Goal: Information Seeking & Learning: Understand process/instructions

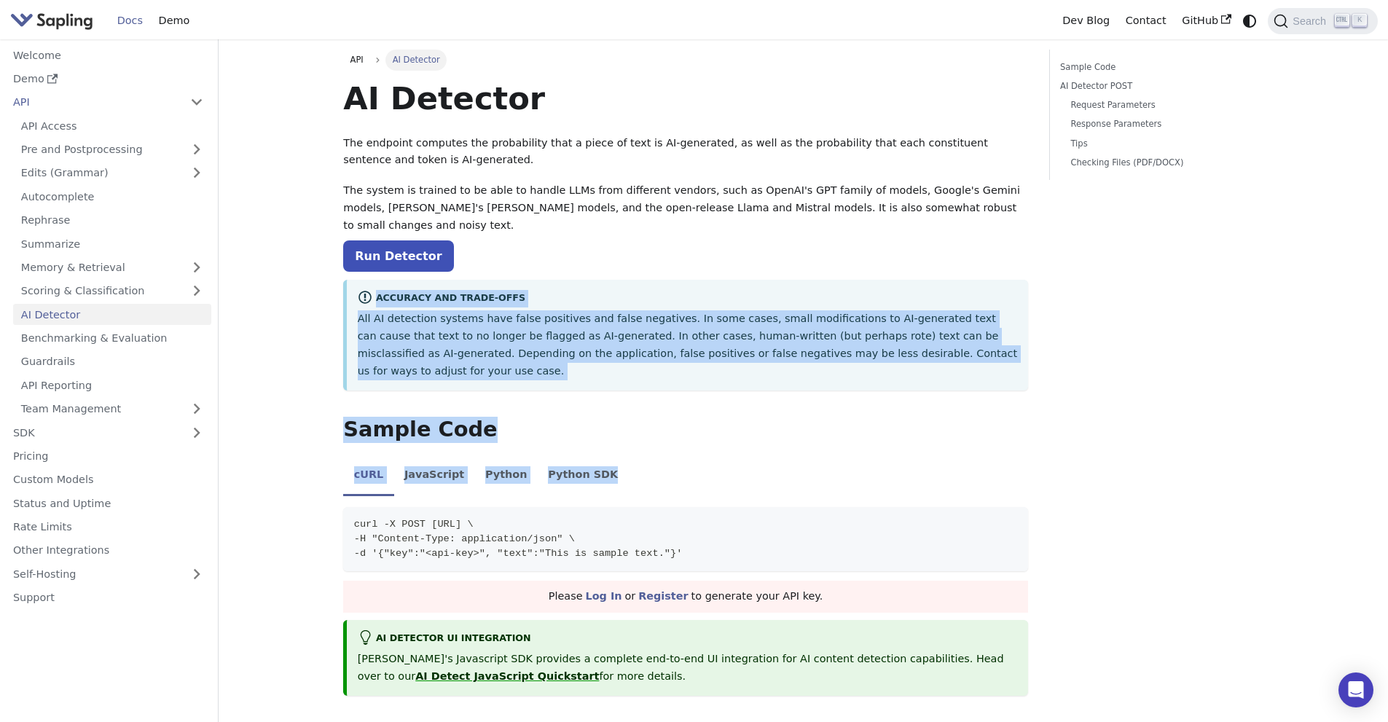
drag, startPoint x: 345, startPoint y: 285, endPoint x: 1018, endPoint y: 463, distance: 695.9
click at [1018, 463] on div "cURL JavaScript Python Python SDK curl -X POST [URL] \ -H "Content-Type: applic…" at bounding box center [685, 513] width 685 height 115
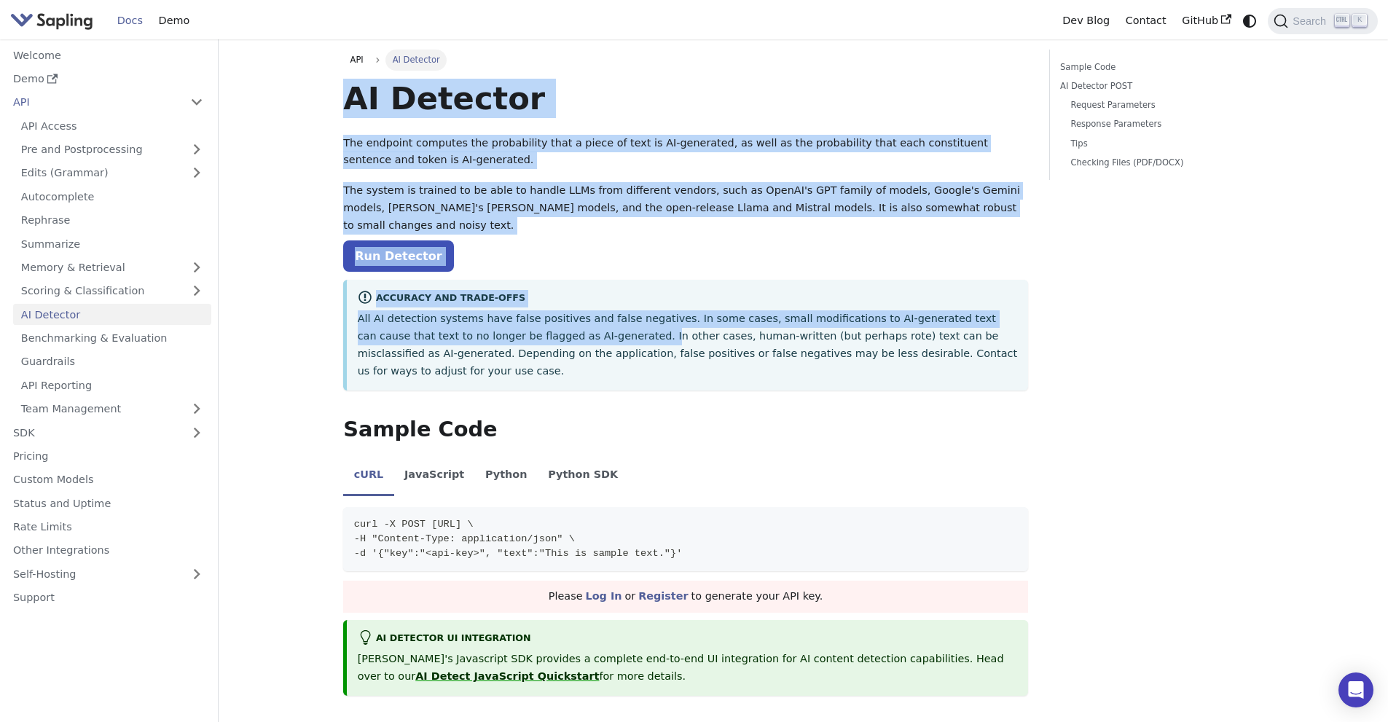
drag, startPoint x: 322, startPoint y: 94, endPoint x: 546, endPoint y: 273, distance: 286.7
click at [547, 280] on div "Accuracy and Trade-offs All AI detection systems have false positives and false…" at bounding box center [685, 335] width 685 height 111
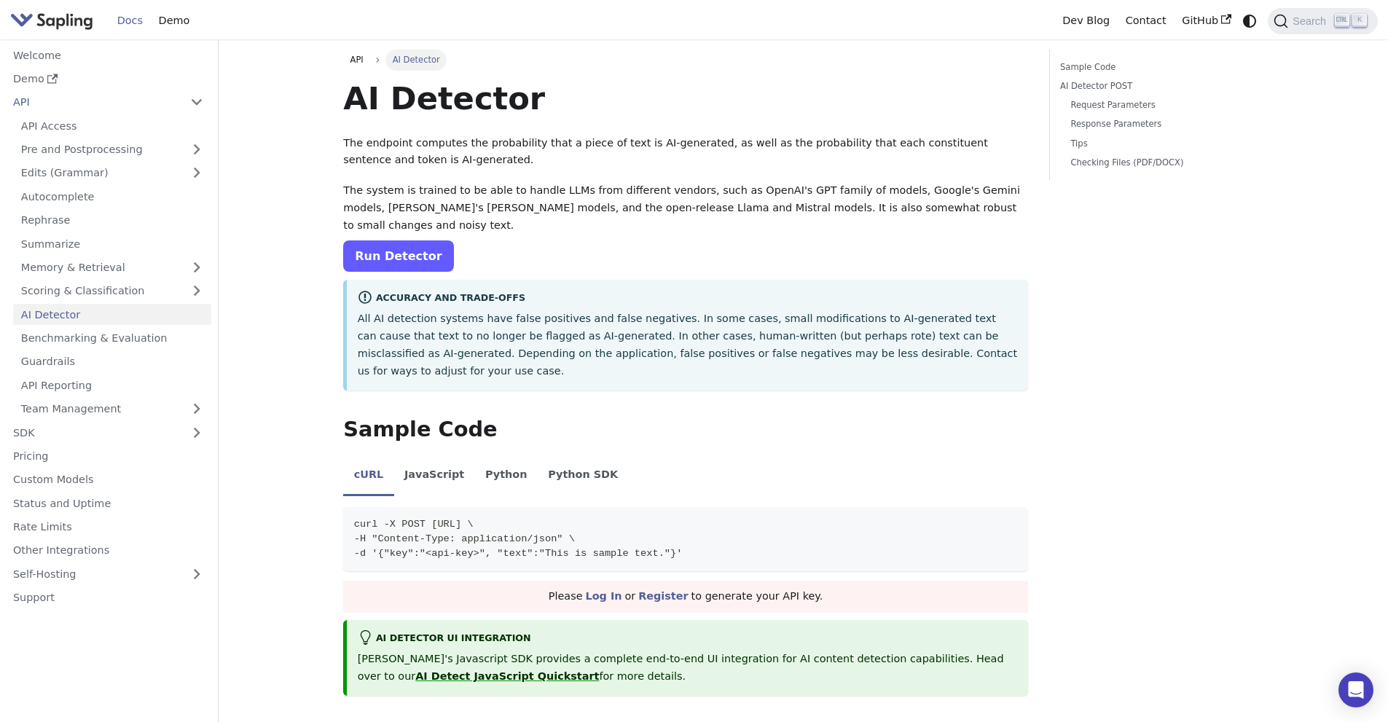
click at [402, 249] on link "Run Detector" at bounding box center [398, 256] width 110 height 31
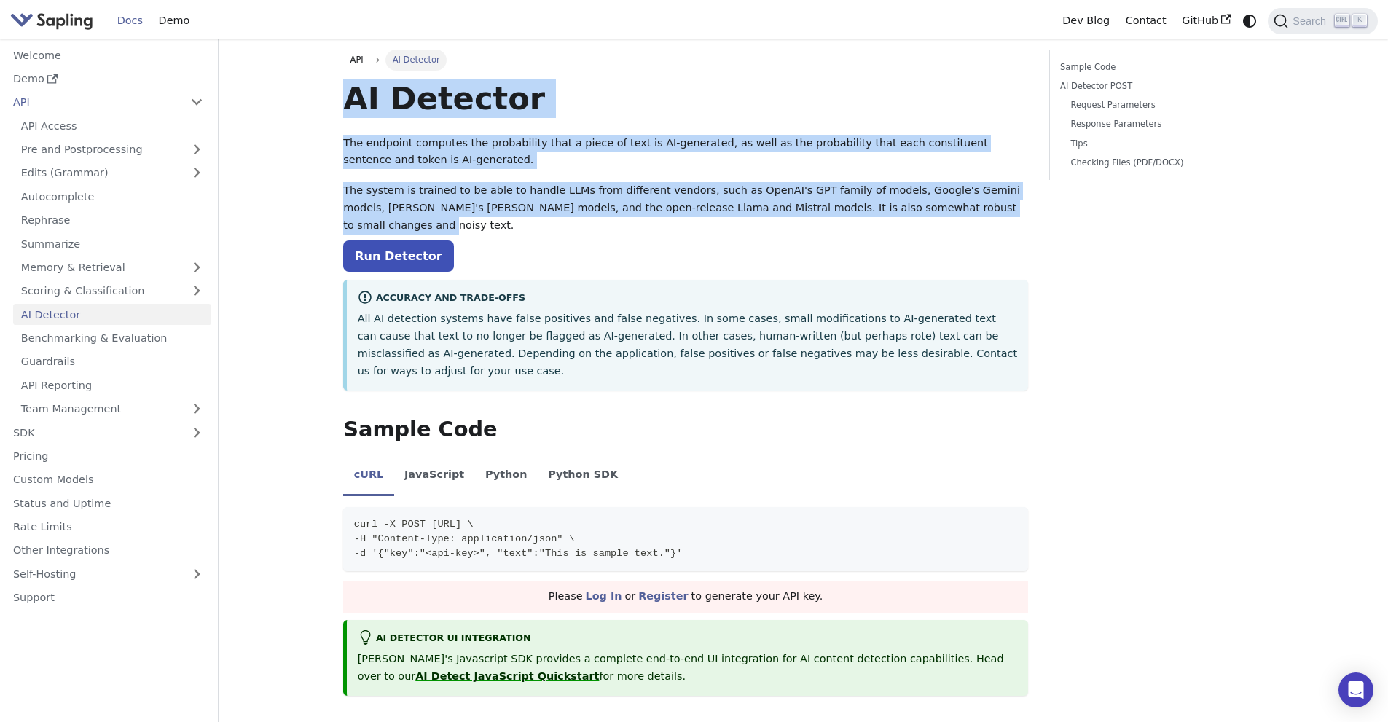
drag, startPoint x: 327, startPoint y: 106, endPoint x: 995, endPoint y: 212, distance: 676.7
copy div "AI Detector The endpoint computes the probability that a piece of text is AI-ge…"
drag, startPoint x: 318, startPoint y: 84, endPoint x: 1013, endPoint y: 211, distance: 706.8
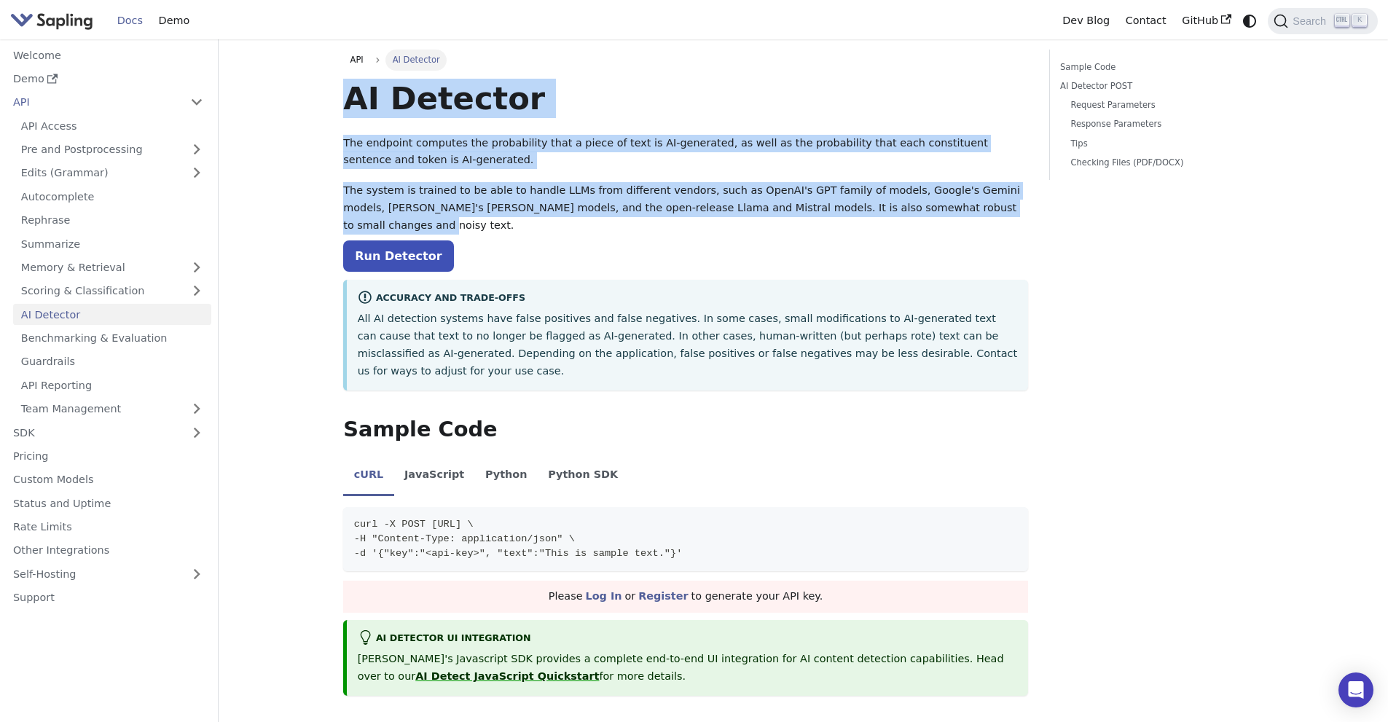
copy div "AI Detector The endpoint computes the probability that a piece of text is AI-ge…"
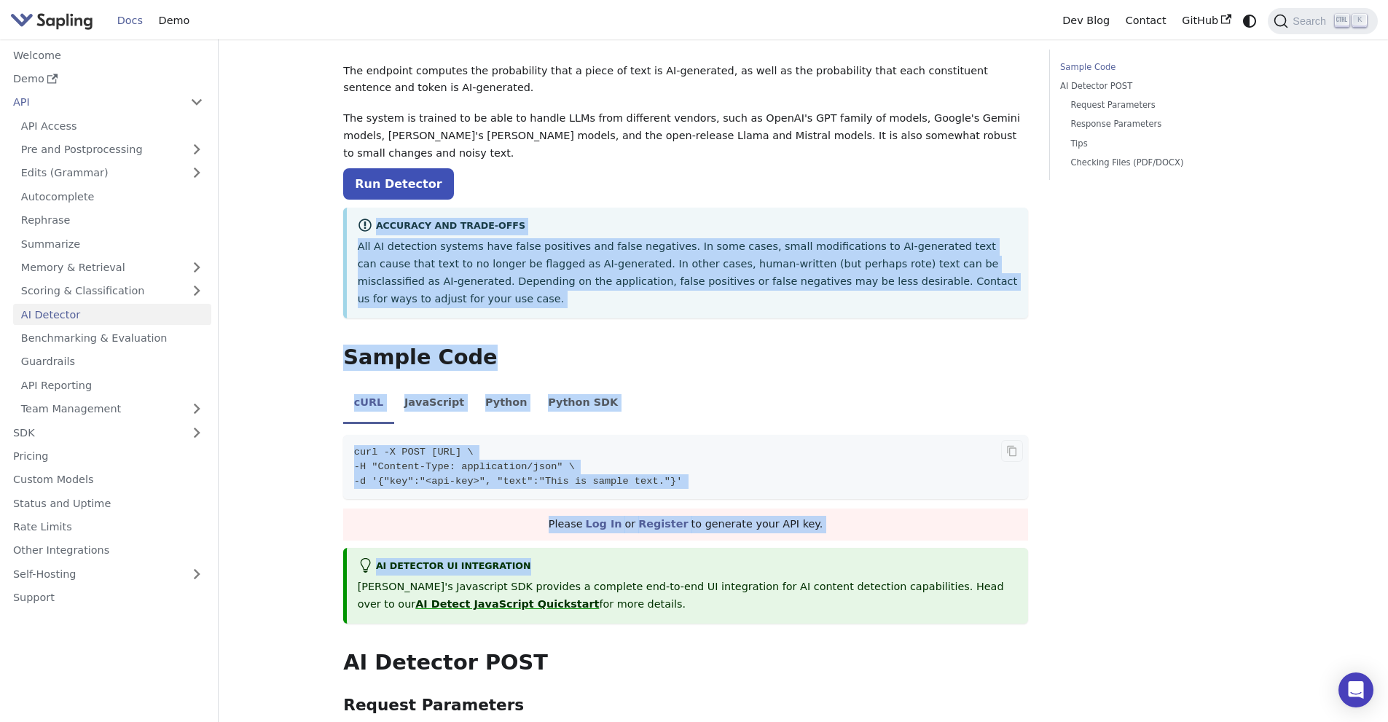
scroll to position [73, 0]
drag, startPoint x: 356, startPoint y: 277, endPoint x: 708, endPoint y: 439, distance: 386.8
click at [708, 438] on code "curl -X POST [URL] \ -H "Content-Type: application/json" \ -d '{"key":"<api-key…" at bounding box center [685, 466] width 685 height 64
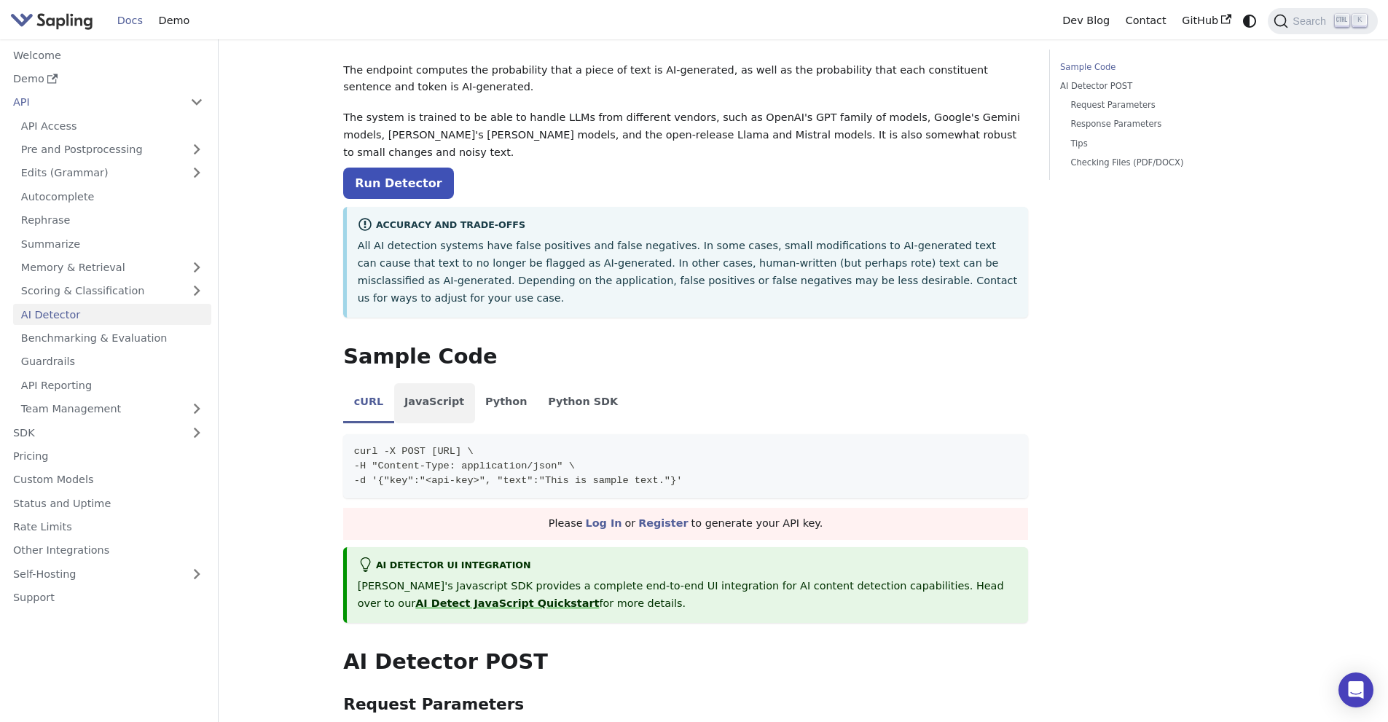
click at [432, 383] on li "JavaScript" at bounding box center [434, 403] width 81 height 41
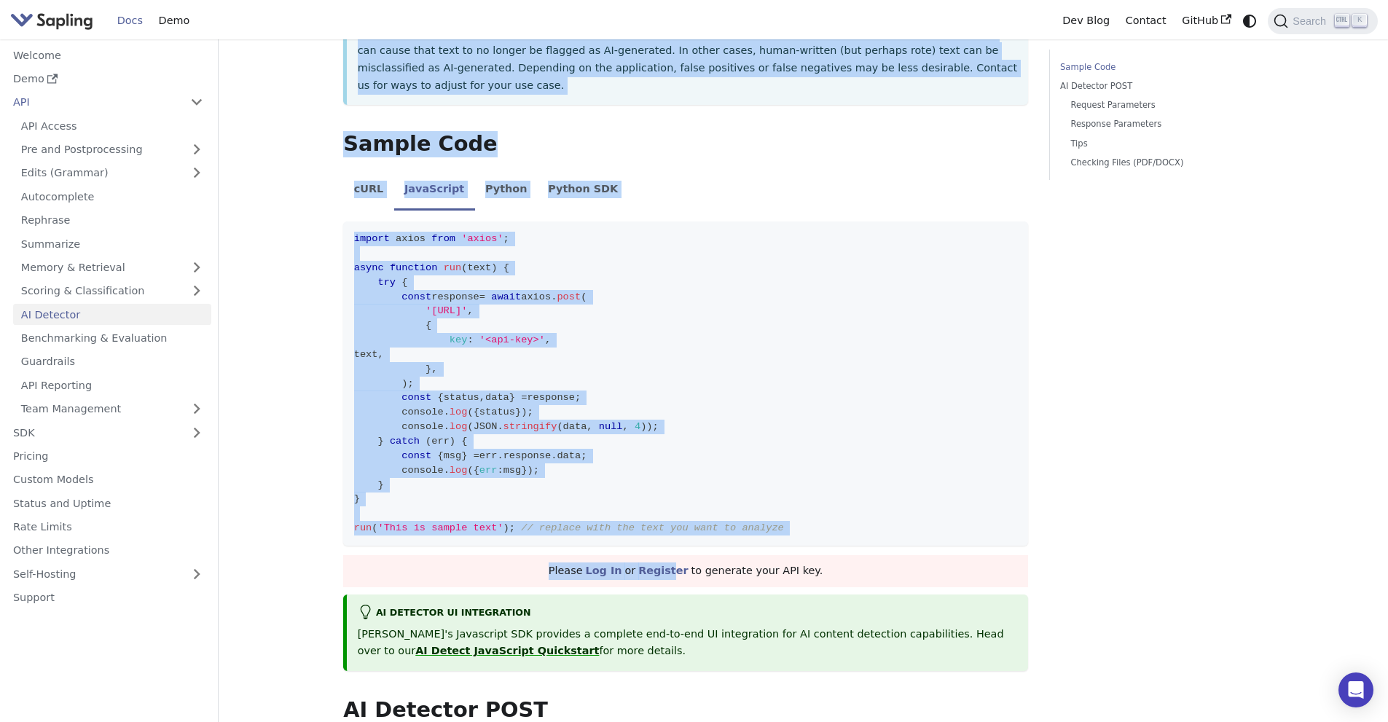
scroll to position [292, 0]
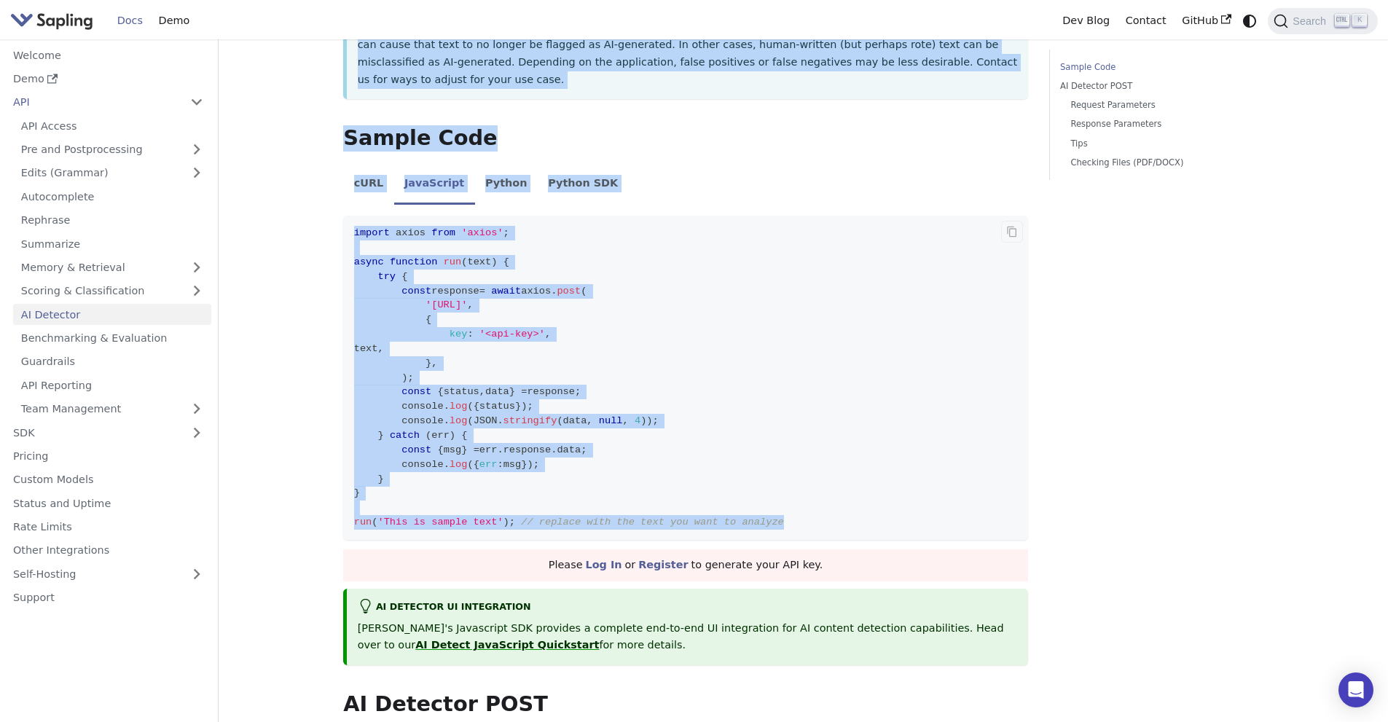
drag, startPoint x: 345, startPoint y: 273, endPoint x: 823, endPoint y: 490, distance: 524.2
click at [823, 490] on code "import axios from 'axios' ; async function run ( text ) { try { const response …" at bounding box center [685, 378] width 685 height 325
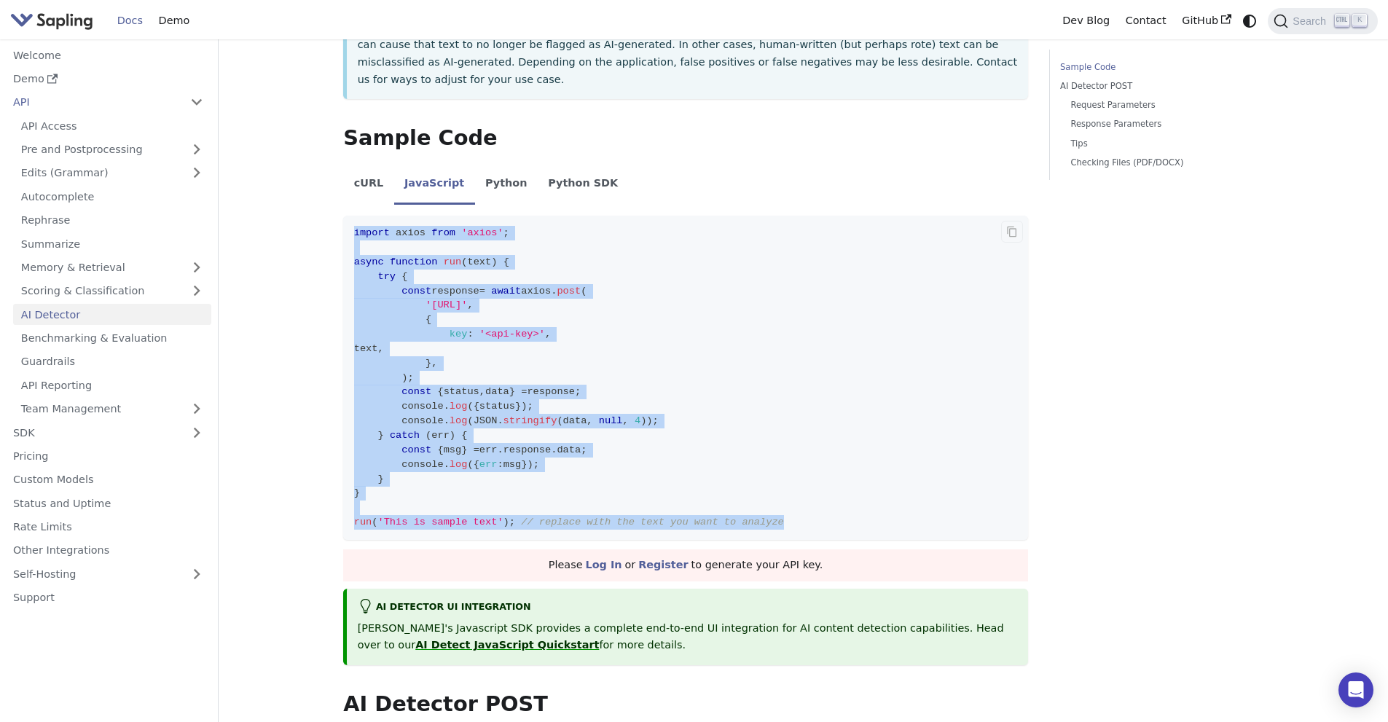
drag, startPoint x: 817, startPoint y: 492, endPoint x: 354, endPoint y: 192, distance: 551.9
click at [354, 216] on code "import axios from 'axios' ; async function run ( text ) { try { const response …" at bounding box center [685, 378] width 685 height 325
click at [354, 227] on span "import" at bounding box center [372, 232] width 36 height 11
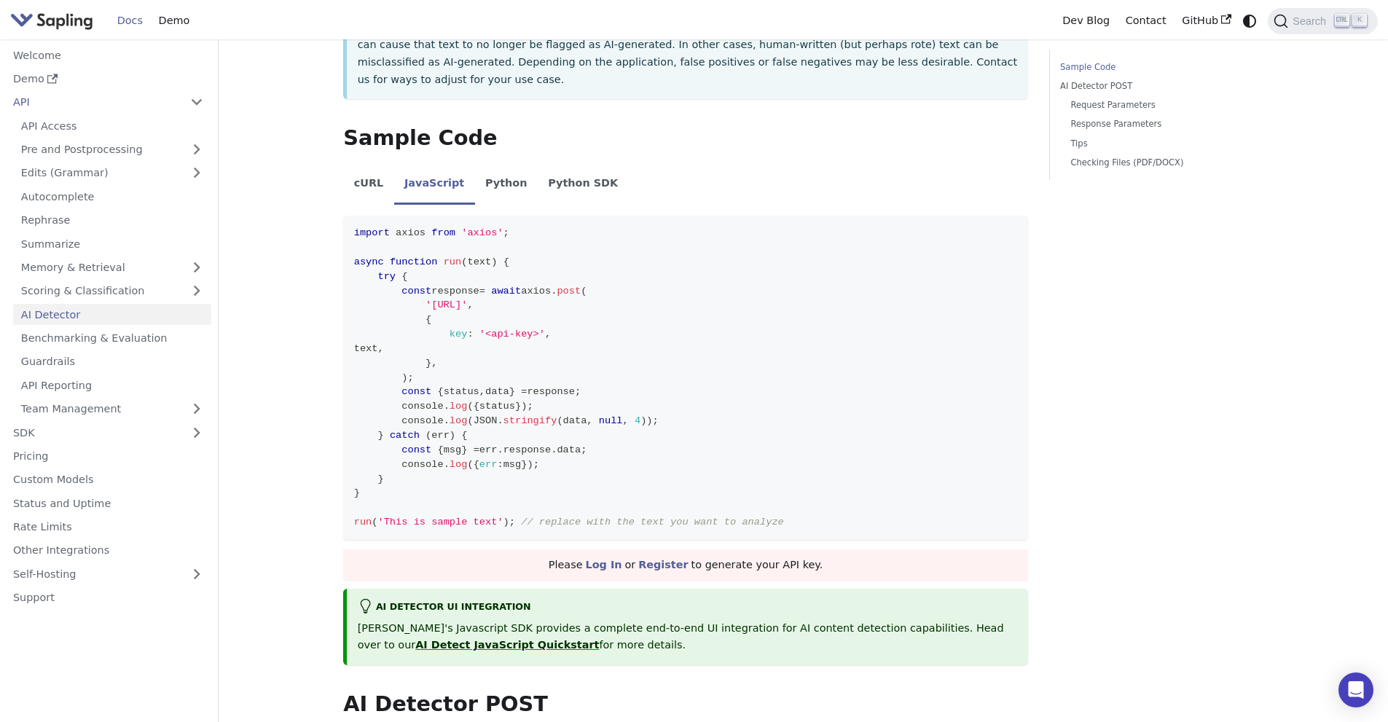
drag, startPoint x: 768, startPoint y: 526, endPoint x: 413, endPoint y: 534, distance: 355.1
click at [413, 550] on div "Please Log In or Register to generate your API key." at bounding box center [685, 566] width 685 height 32
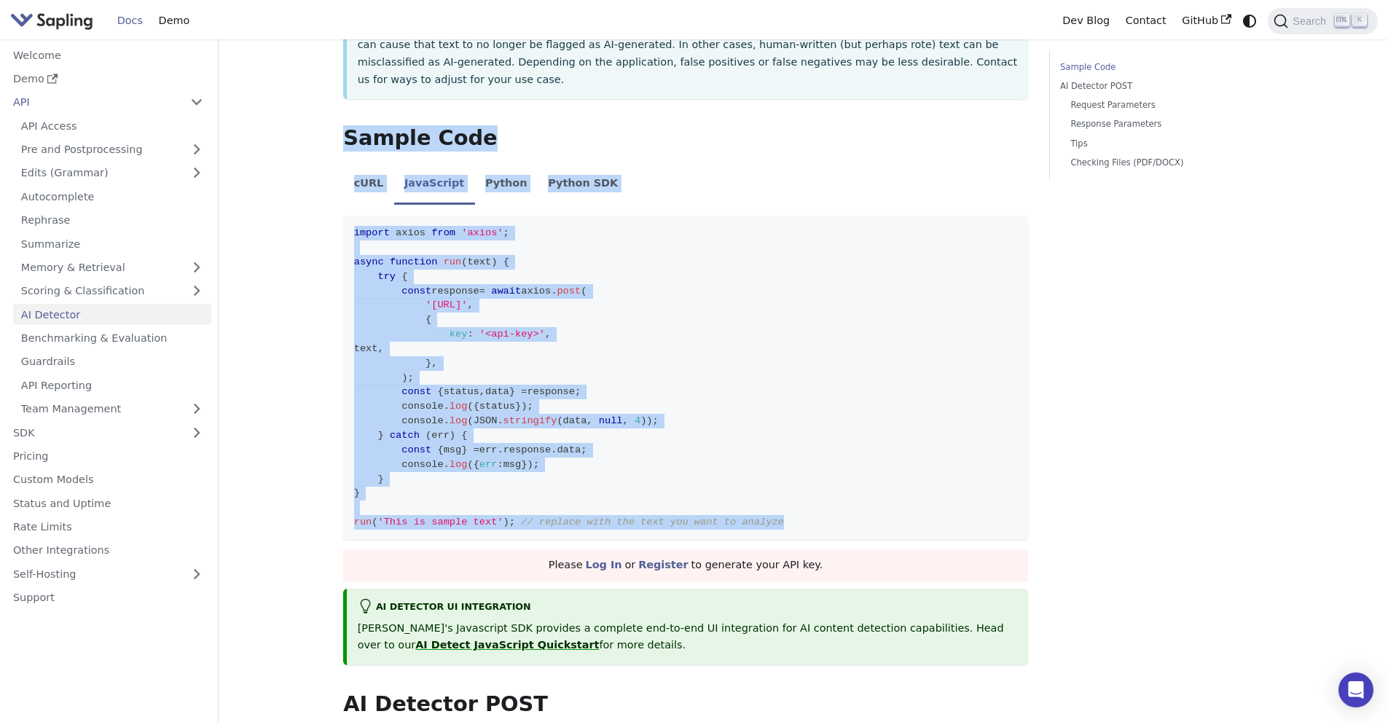
drag, startPoint x: 773, startPoint y: 490, endPoint x: 337, endPoint y: 94, distance: 588.7
copy div "Sample Code ​ cURL JavaScript Python Python SDK curl -X POST [URL] \ -H "Conten…"
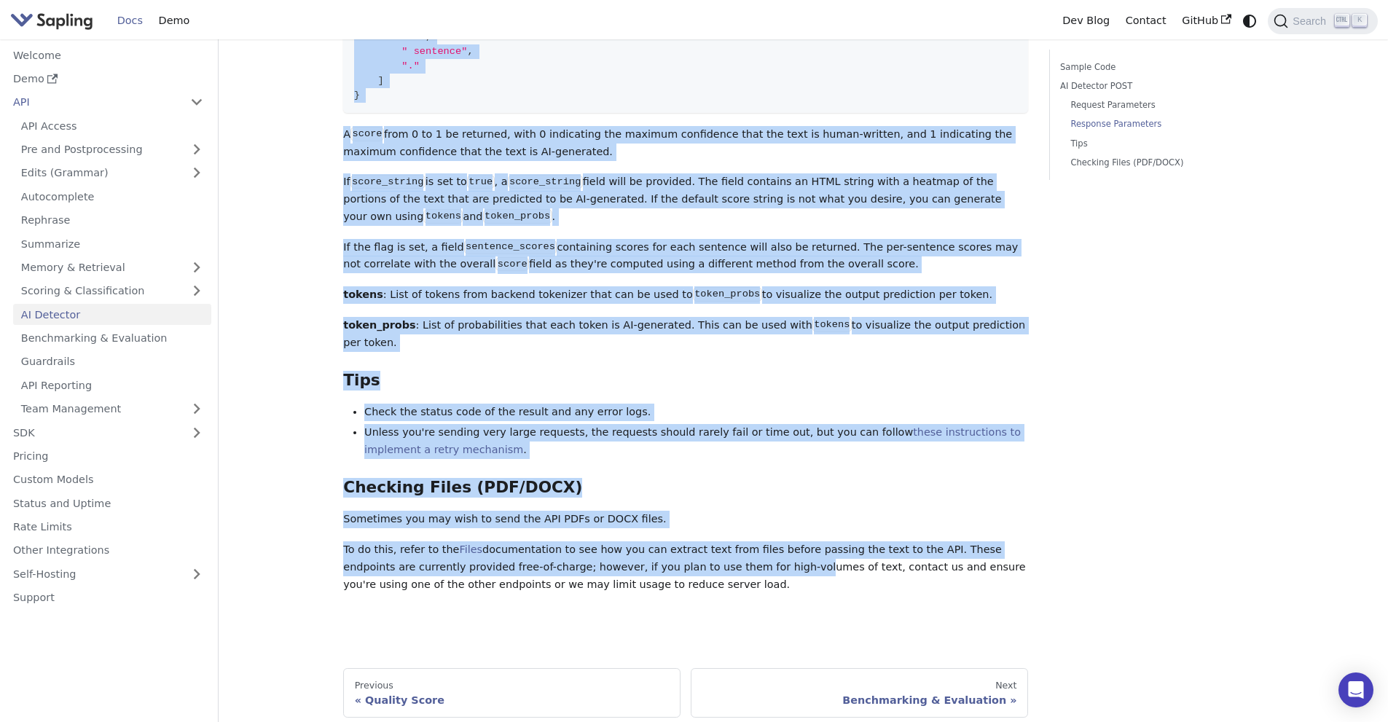
scroll to position [1968, 0]
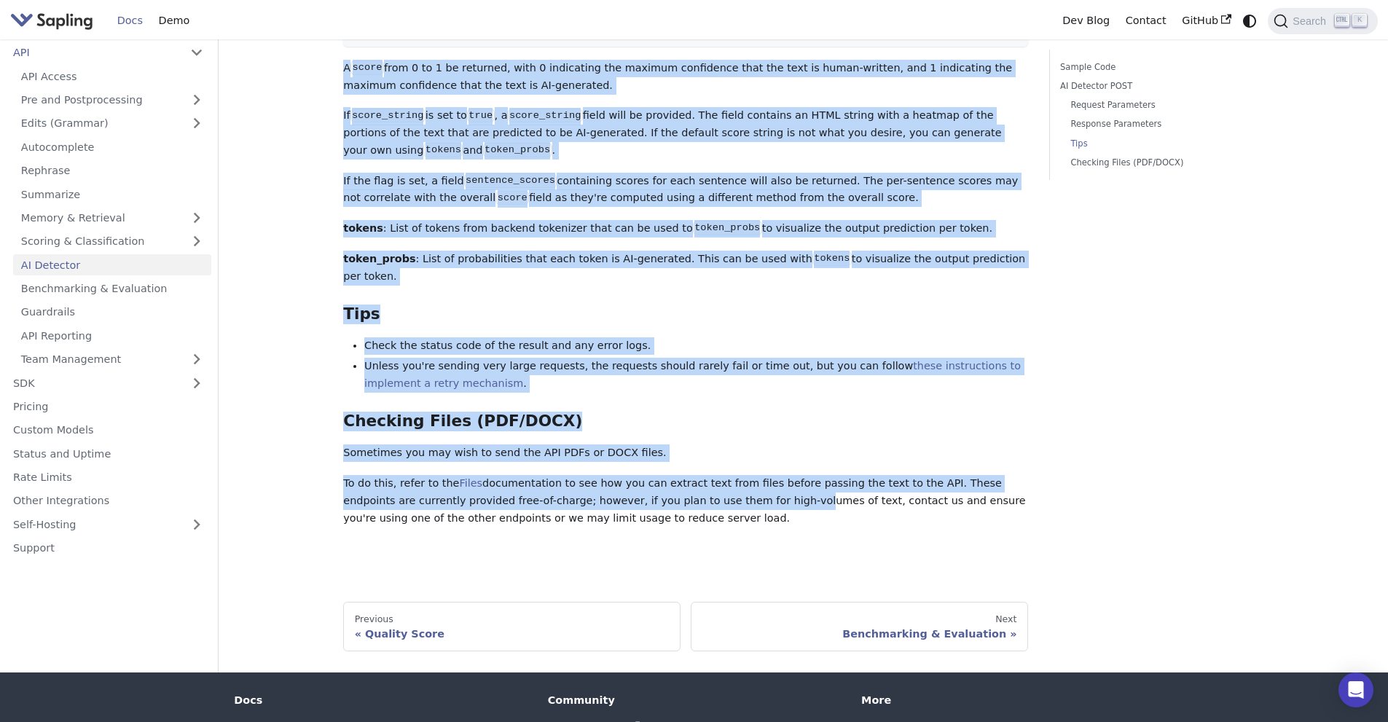
drag, startPoint x: 338, startPoint y: 343, endPoint x: 708, endPoint y: 461, distance: 388.4
copy div "LO Ipsumdol SI ametconsect Adipisc'e Seddoeiusm TEM incididu u laboreet dol-ma-…"
